Goal: Task Accomplishment & Management: Manage account settings

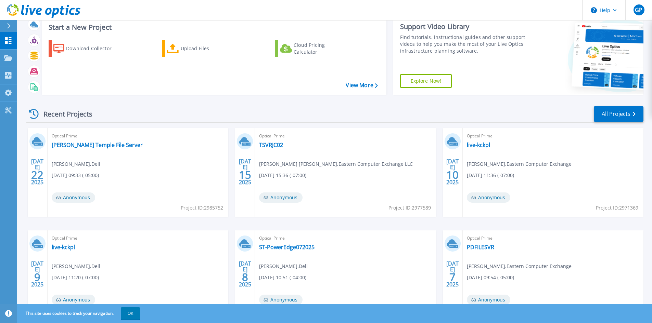
scroll to position [23, 0]
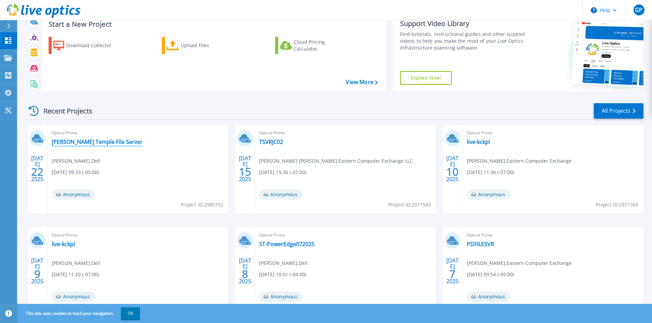
click at [82, 142] on link "[PERSON_NAME] Temple File Server" at bounding box center [97, 142] width 91 height 7
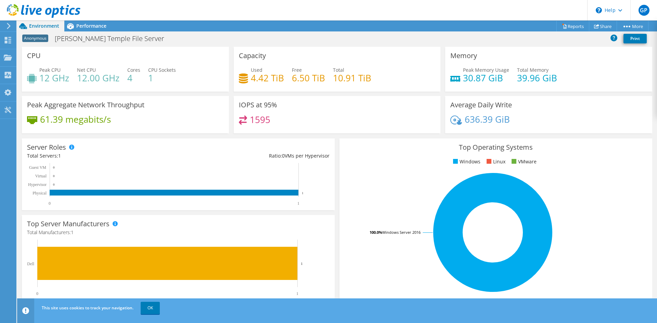
scroll to position [95, 0]
click at [91, 30] on div "Performance" at bounding box center [87, 26] width 47 height 11
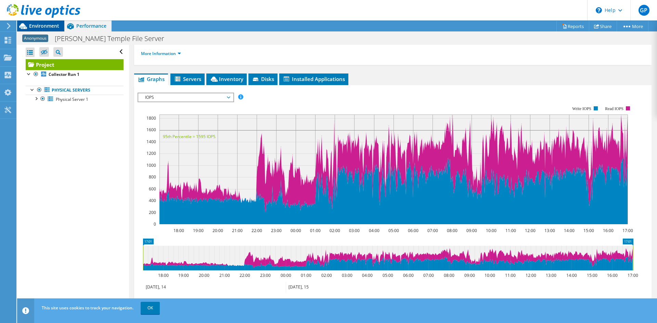
click at [47, 25] on span "Environment" at bounding box center [44, 26] width 30 height 6
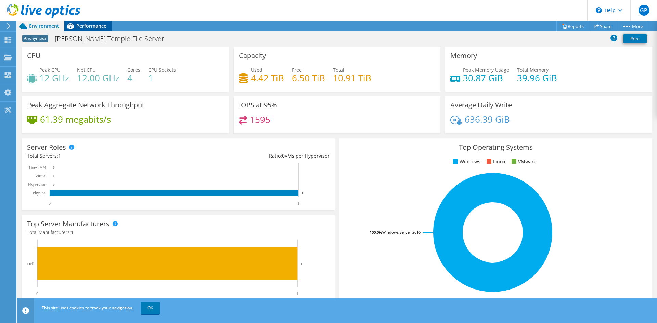
click at [95, 25] on span "Performance" at bounding box center [91, 26] width 30 height 6
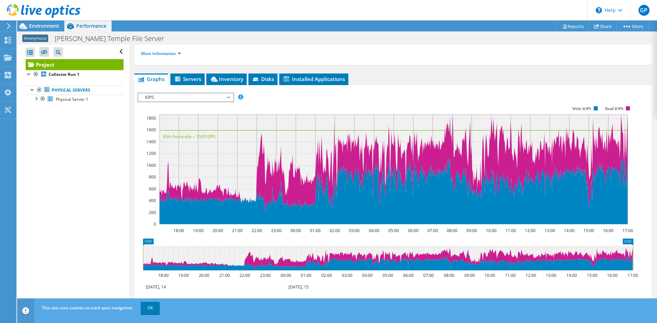
scroll to position [0, 0]
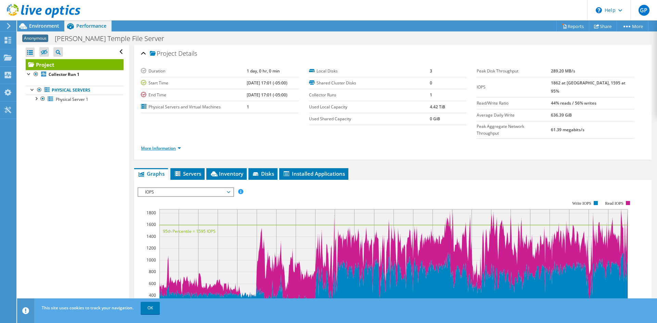
click at [171, 145] on link "More Information" at bounding box center [161, 148] width 40 height 6
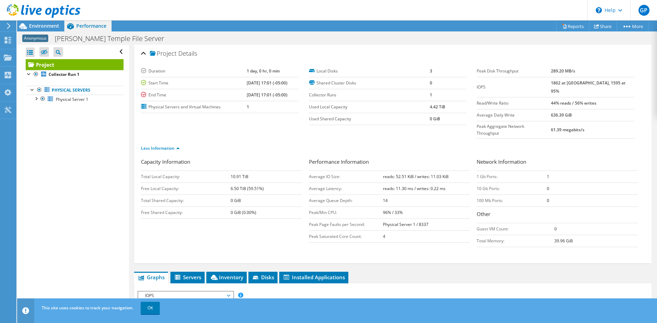
click at [220, 142] on div "Less Information" at bounding box center [393, 148] width 504 height 19
click at [17, 12] on icon at bounding box center [44, 11] width 74 height 14
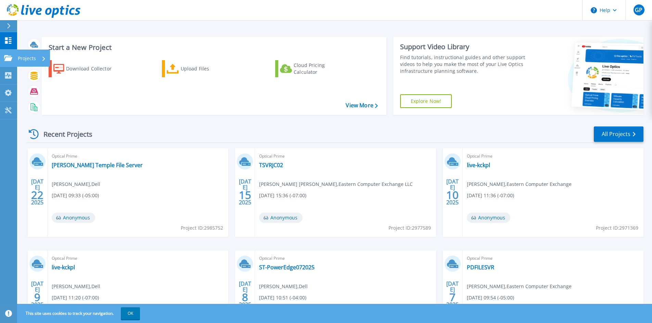
click at [3, 62] on link "Projects Projects" at bounding box center [8, 58] width 17 height 17
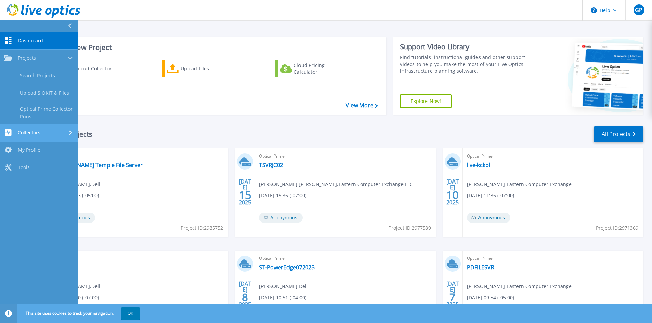
click at [28, 130] on span "Collectors" at bounding box center [29, 133] width 23 height 6
click at [28, 131] on span "My Profile" at bounding box center [29, 128] width 23 height 6
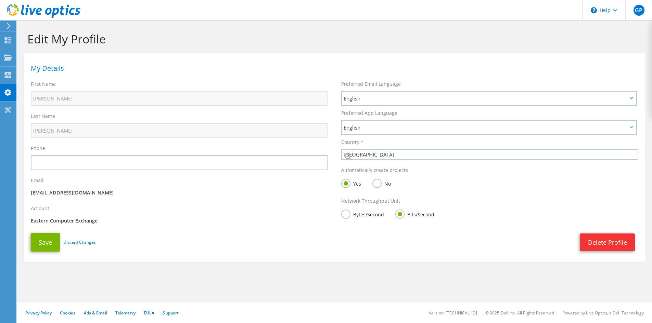
select select "224"
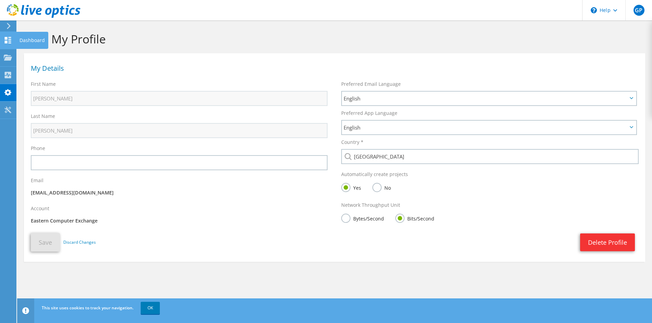
click at [9, 39] on use at bounding box center [8, 40] width 6 height 6
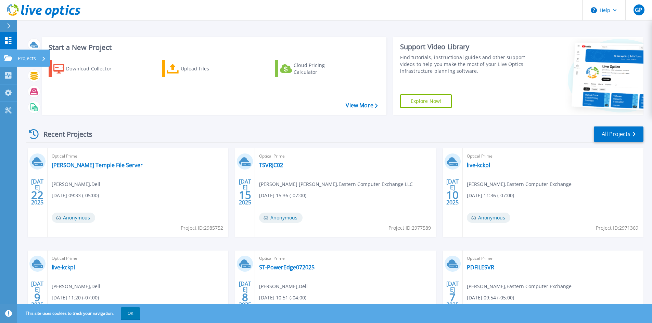
click at [9, 60] on icon at bounding box center [8, 58] width 8 height 6
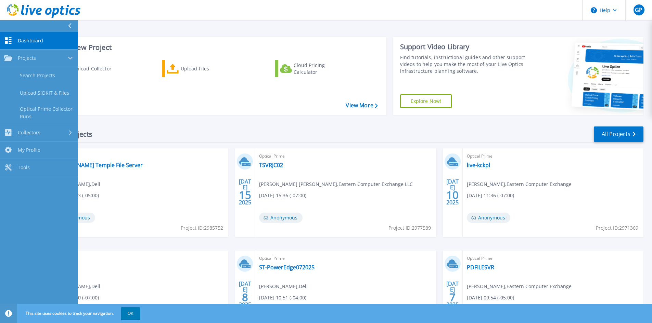
click at [157, 114] on div "Start a New Project Download Collector Upload Files Cloud Pricing Calculator Vi…" at bounding box center [214, 76] width 344 height 78
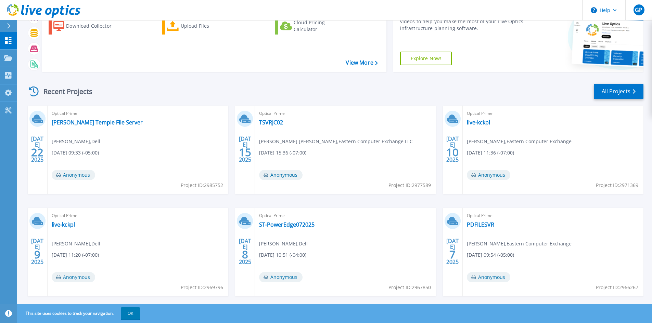
scroll to position [43, 0]
